Goal: Navigation & Orientation: Find specific page/section

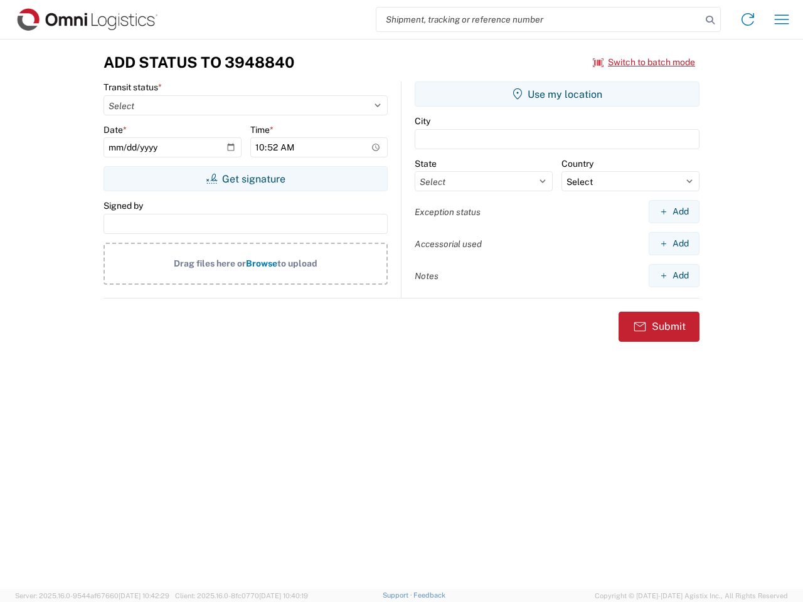
click at [539, 19] on input "search" at bounding box center [539, 20] width 325 height 24
click at [710, 20] on icon at bounding box center [711, 20] width 18 height 18
click at [748, 19] on icon at bounding box center [748, 19] width 20 height 20
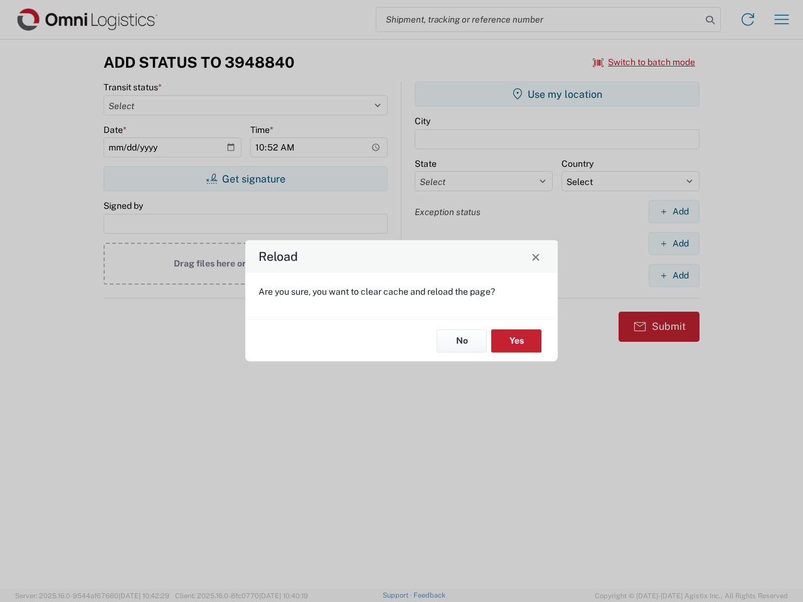
click at [782, 19] on div "Reload Are you sure, you want to clear cache and reload the page? No Yes" at bounding box center [401, 301] width 803 height 602
click at [644, 62] on div "Reload Are you sure, you want to clear cache and reload the page? No Yes" at bounding box center [401, 301] width 803 height 602
click at [245, 179] on div "Reload Are you sure, you want to clear cache and reload the page? No Yes" at bounding box center [401, 301] width 803 height 602
click at [557, 94] on div "Reload Are you sure, you want to clear cache and reload the page? No Yes" at bounding box center [401, 301] width 803 height 602
click at [674, 211] on div "Reload Are you sure, you want to clear cache and reload the page? No Yes" at bounding box center [401, 301] width 803 height 602
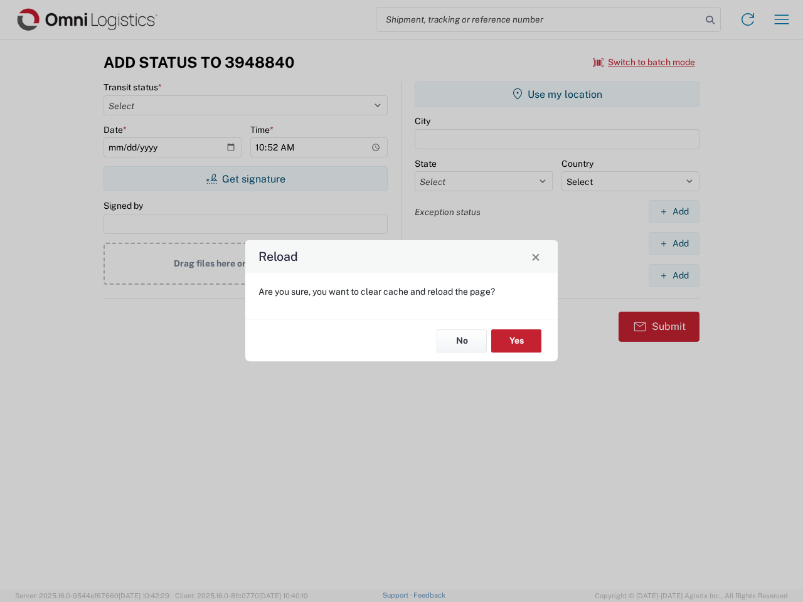
click at [674, 243] on div "Reload Are you sure, you want to clear cache and reload the page? No Yes" at bounding box center [401, 301] width 803 height 602
click at [674, 275] on div "Reload Are you sure, you want to clear cache and reload the page? No Yes" at bounding box center [401, 301] width 803 height 602
